Goal: Find specific page/section: Find specific page/section

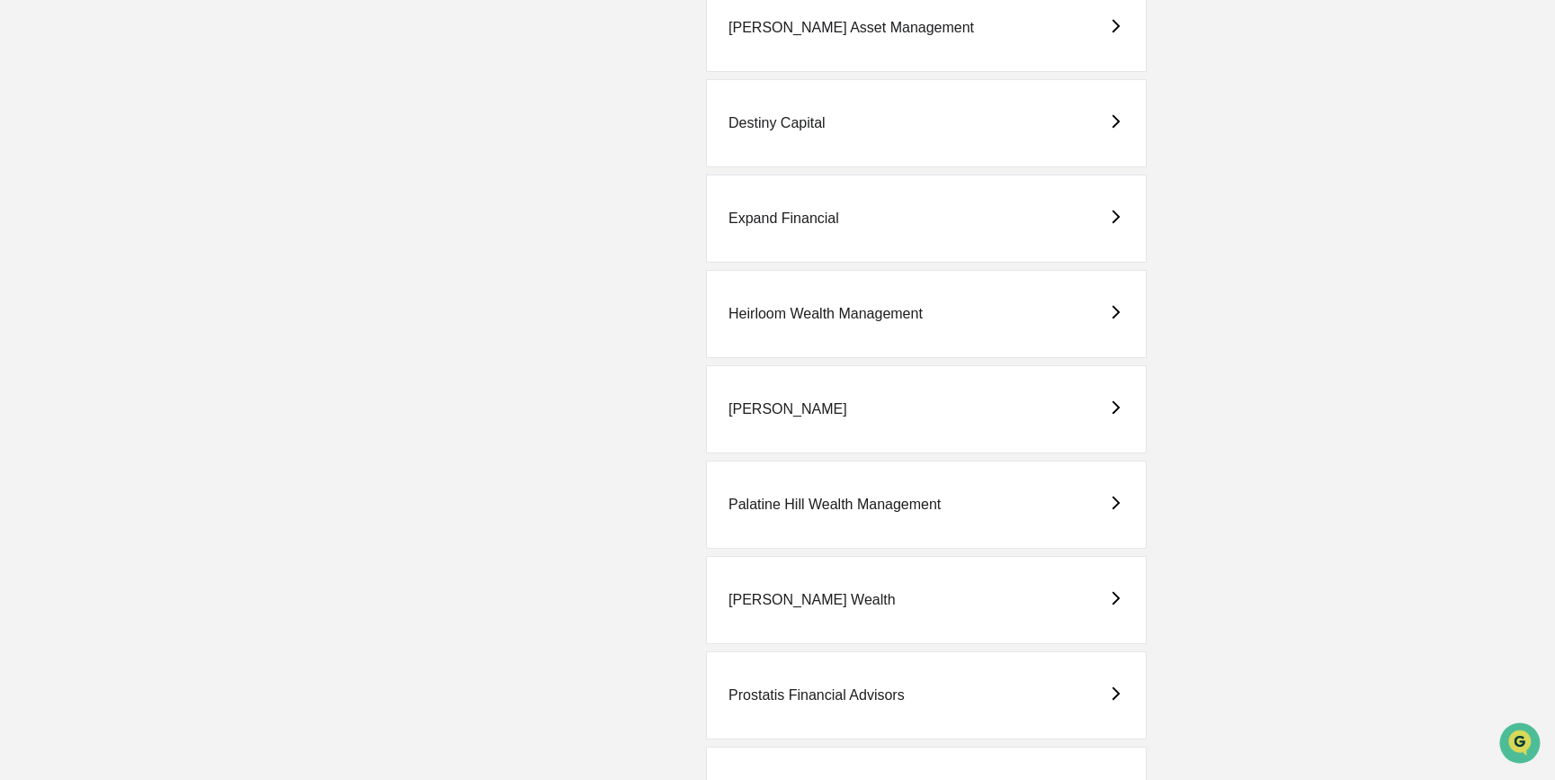
scroll to position [1062, 0]
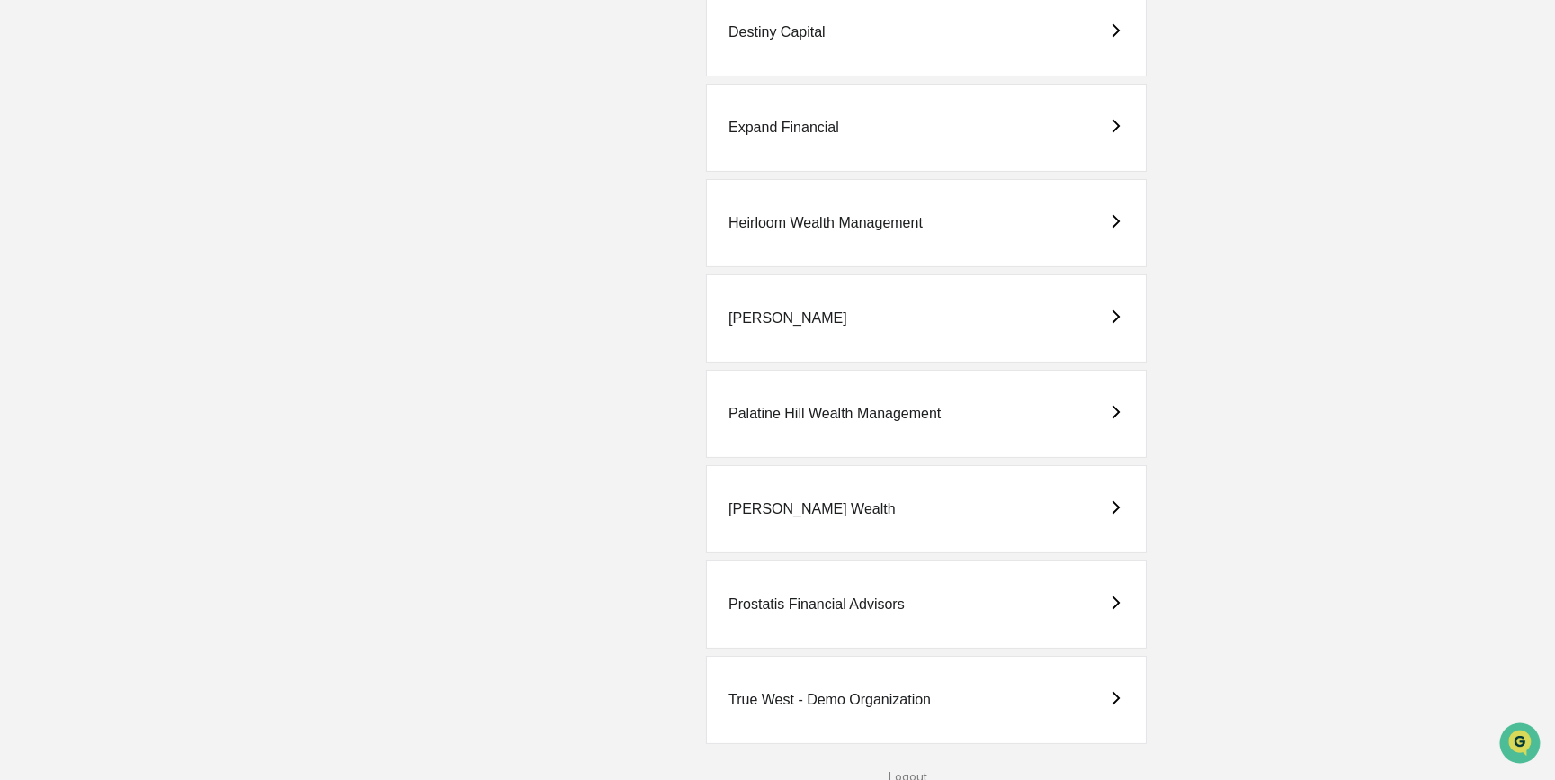
click at [844, 416] on div "Palatine Hill Wealth Management" at bounding box center [834, 414] width 212 height 16
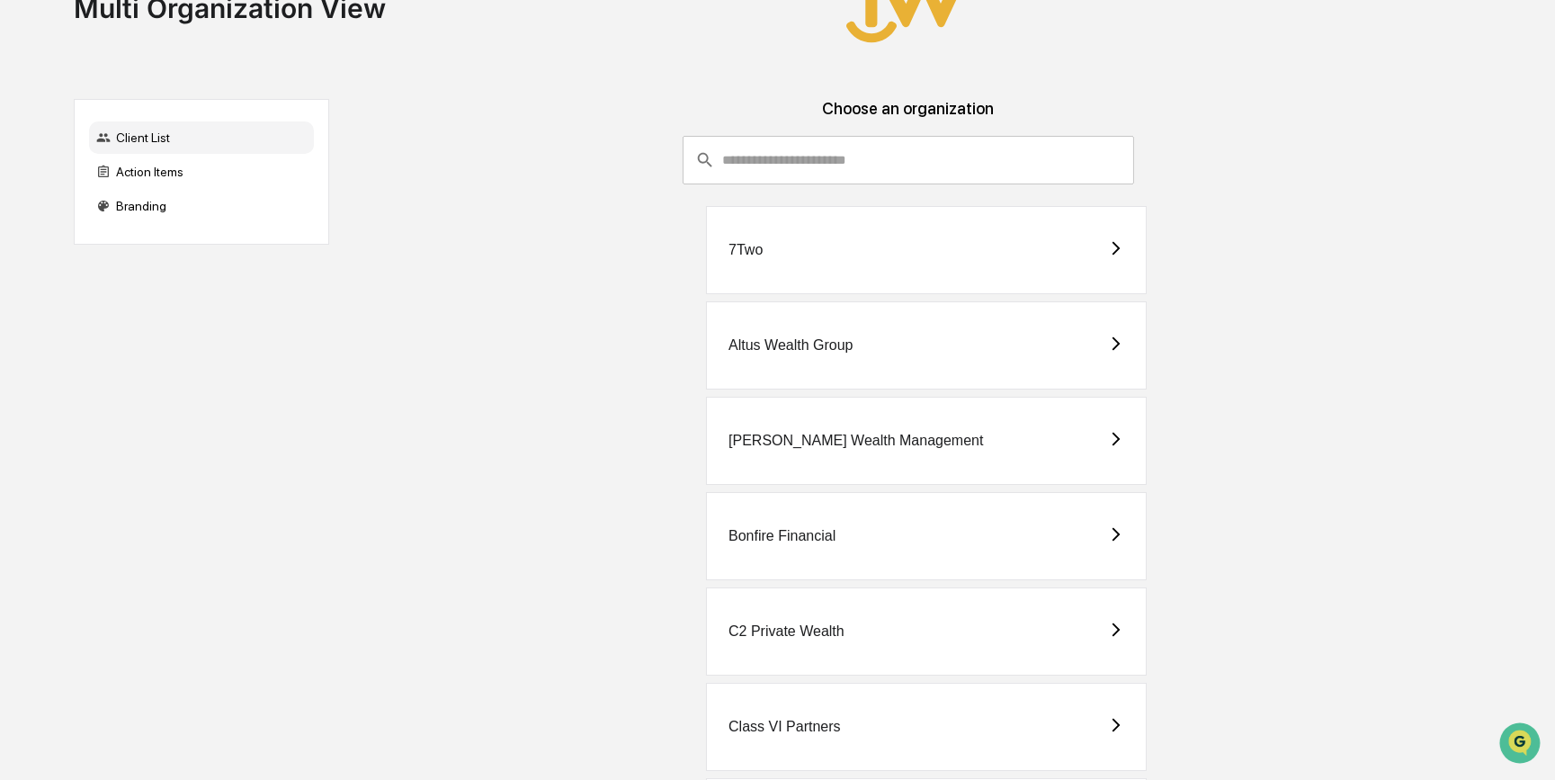
scroll to position [81, 0]
click at [809, 447] on div "[PERSON_NAME] Wealth Management" at bounding box center [855, 441] width 254 height 16
